Goal: Use online tool/utility: Utilize a website feature to perform a specific function

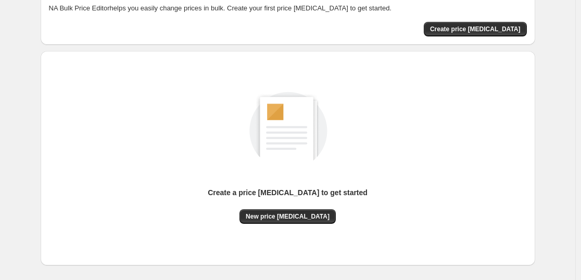
scroll to position [110, 0]
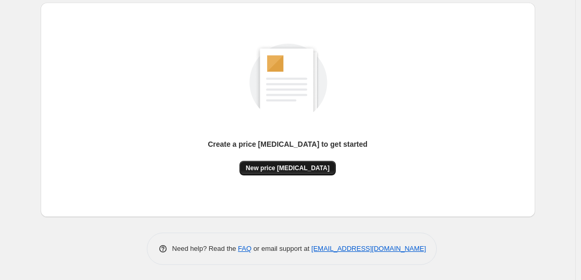
click at [300, 166] on button "New price [MEDICAL_DATA]" at bounding box center [287, 168] width 96 height 15
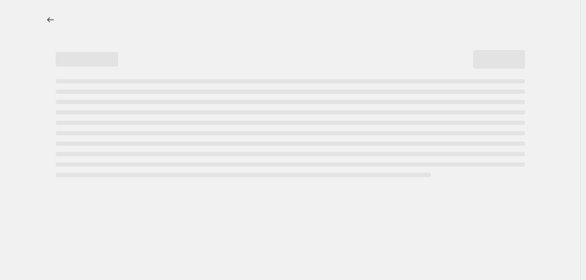
select select "percentage"
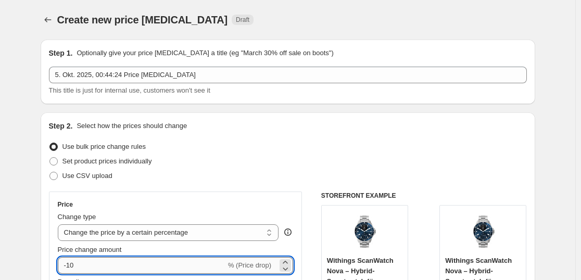
click at [124, 262] on input "-10" at bounding box center [142, 265] width 168 height 17
type input "-1"
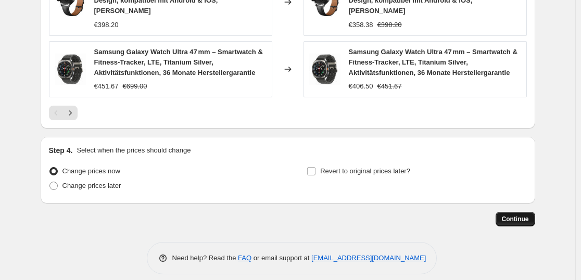
type input "-35"
click at [518, 214] on button "Continue" at bounding box center [516, 219] width 40 height 15
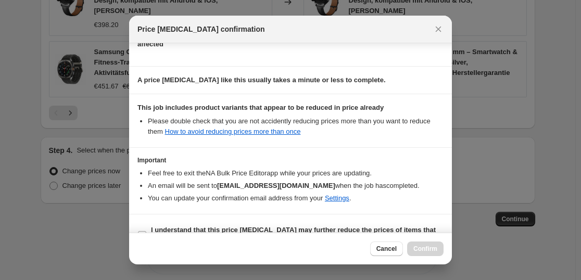
scroll to position [158, 0]
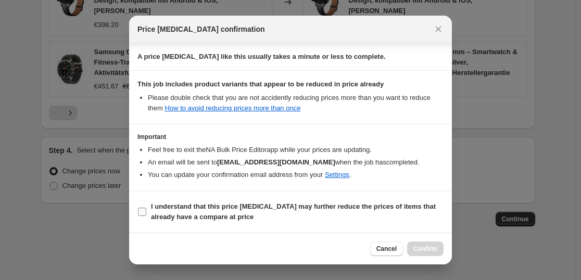
click at [250, 210] on b "I understand that this price [MEDICAL_DATA] may further reduce the prices of it…" at bounding box center [293, 211] width 285 height 18
click at [146, 210] on input "I understand that this price [MEDICAL_DATA] may further reduce the prices of it…" at bounding box center [142, 212] width 8 height 8
checkbox input "true"
click at [427, 240] on div "Cancel Confirm" at bounding box center [290, 249] width 323 height 32
drag, startPoint x: 431, startPoint y: 251, endPoint x: 429, endPoint y: 244, distance: 7.1
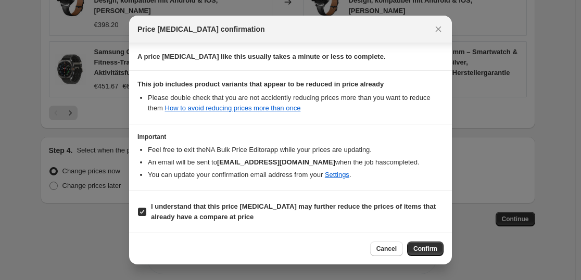
click at [429, 247] on span "Confirm" at bounding box center [425, 249] width 24 height 8
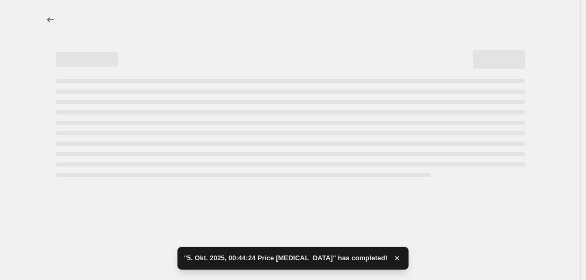
select select "percentage"
